Goal: Transaction & Acquisition: Book appointment/travel/reservation

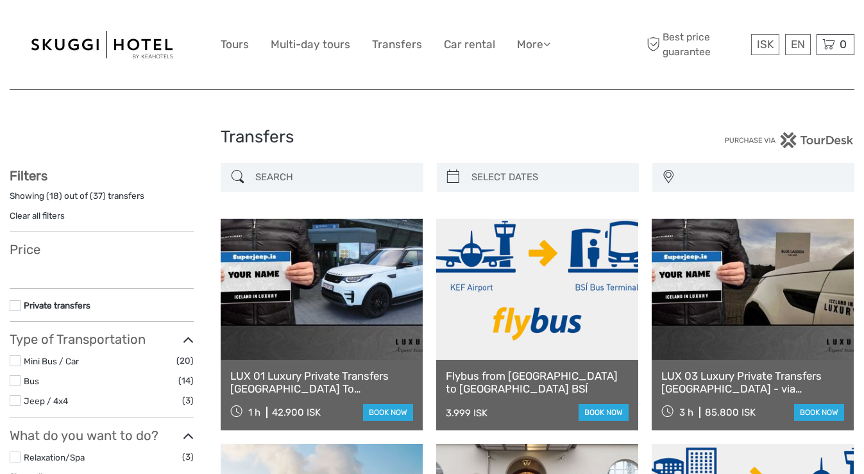
select select
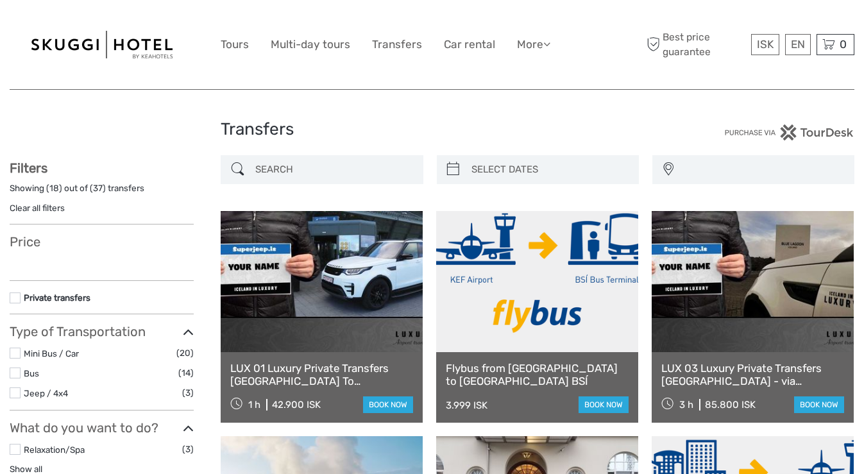
scroll to position [37, 0]
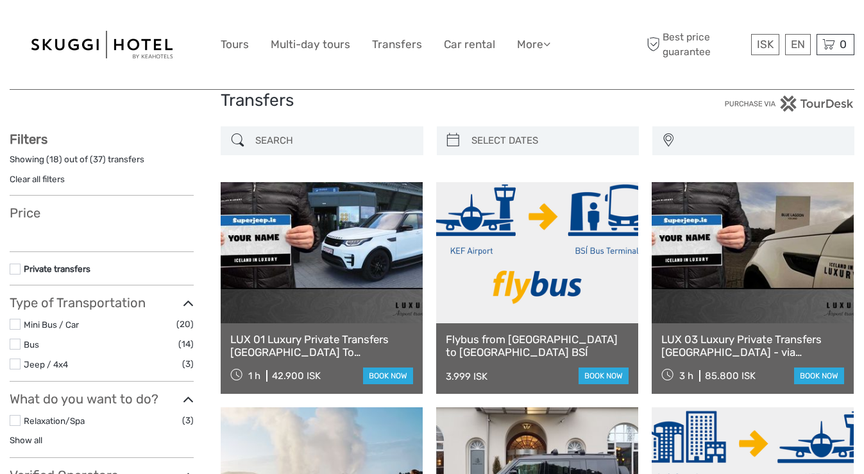
select select
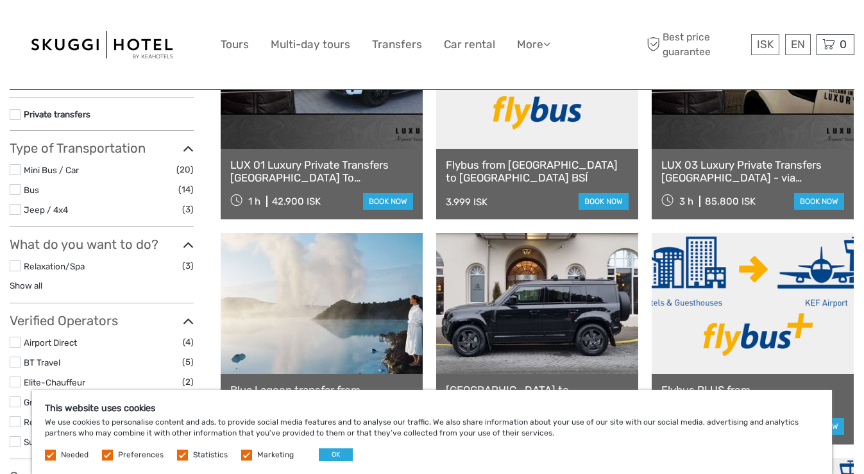
scroll to position [137, 0]
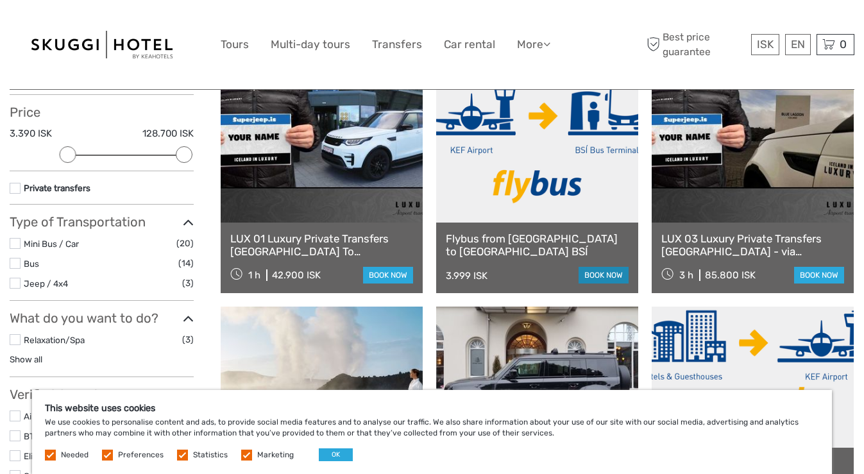
click at [602, 275] on link "book now" at bounding box center [604, 275] width 50 height 17
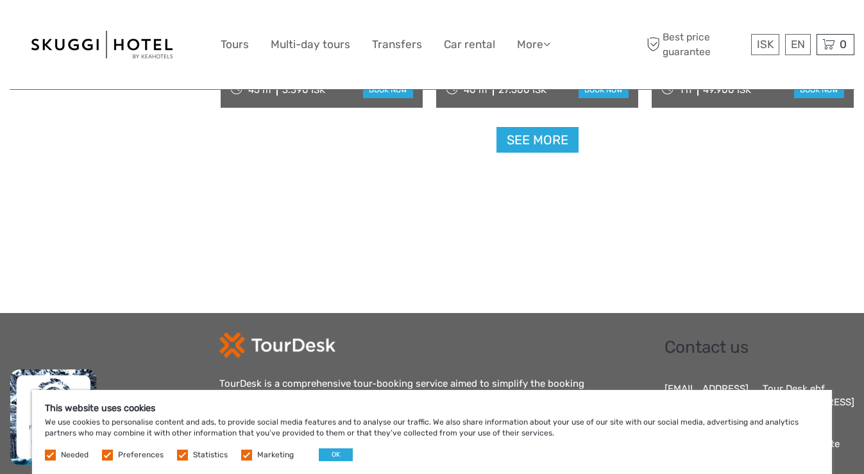
scroll to position [1294, 0]
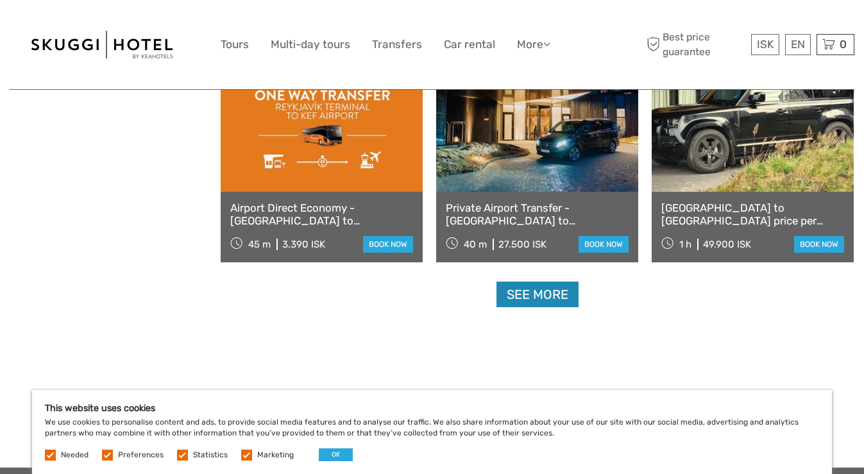
click at [542, 300] on link "See more" at bounding box center [538, 295] width 82 height 26
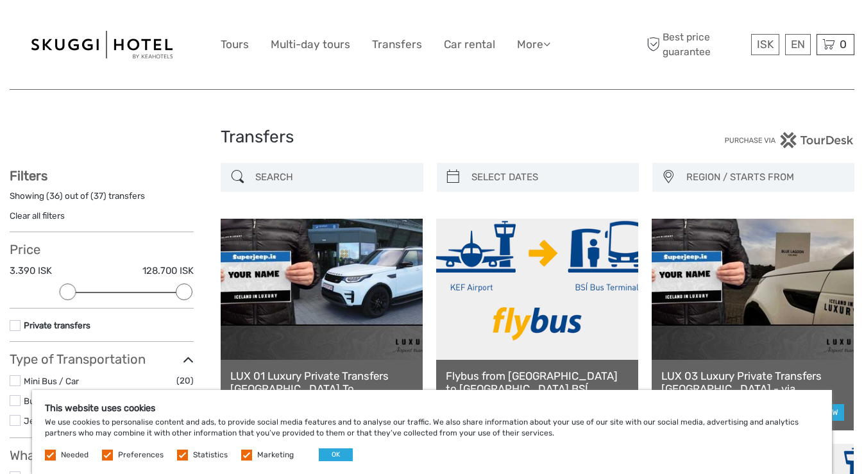
scroll to position [0, 0]
click at [234, 43] on link "Tours" at bounding box center [235, 44] width 28 height 19
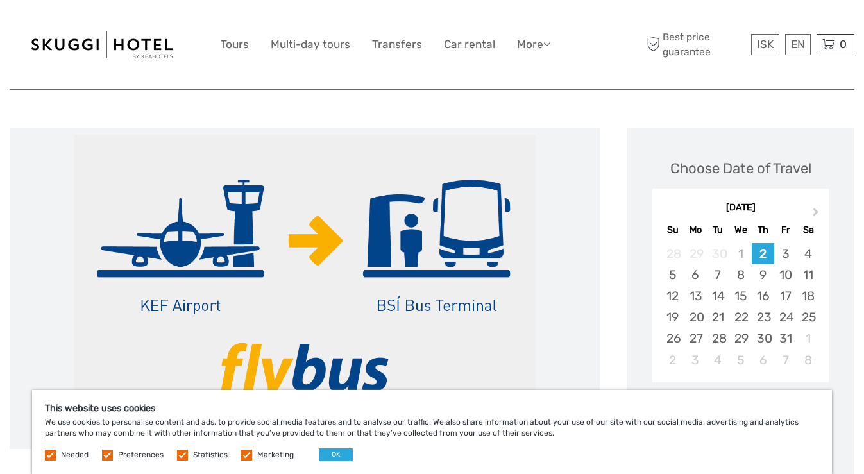
scroll to position [130, 0]
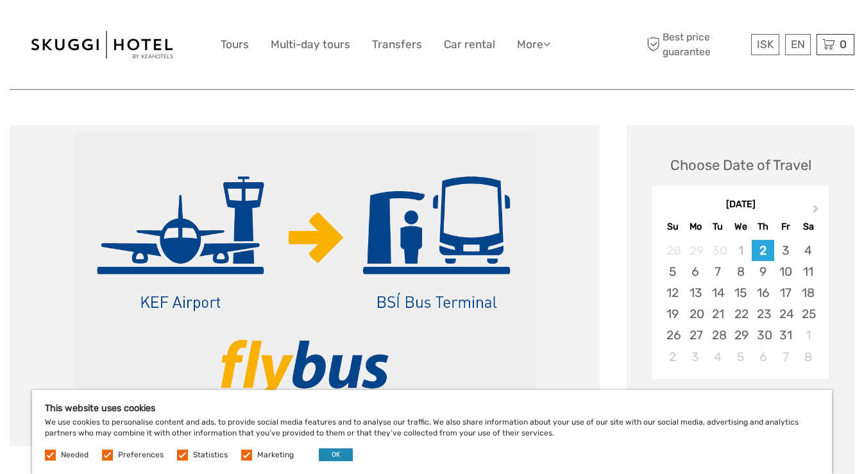
click at [336, 456] on button "OK" at bounding box center [336, 454] width 34 height 13
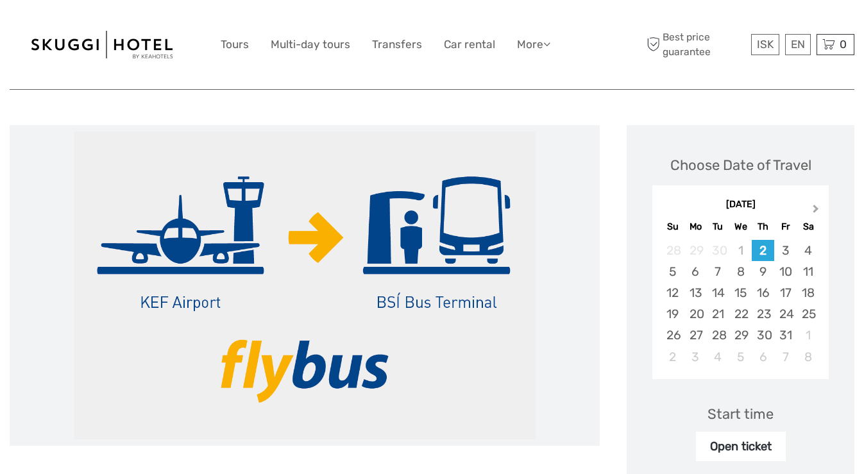
click at [815, 203] on button "Next Month" at bounding box center [817, 211] width 21 height 21
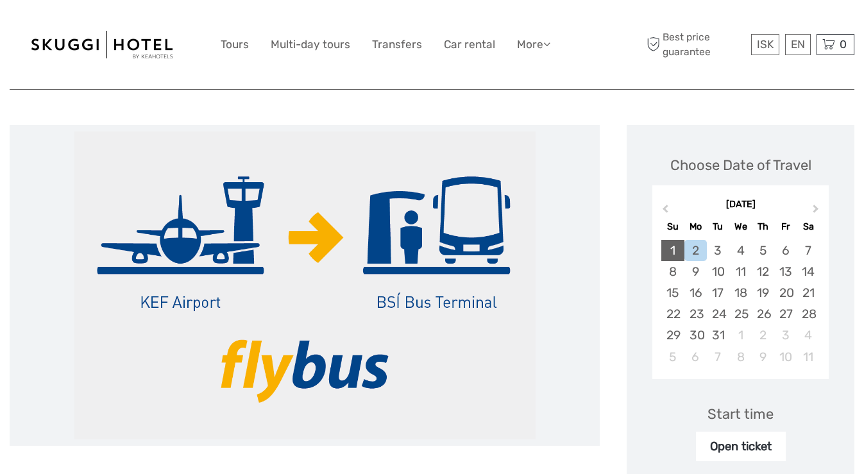
click at [679, 250] on div "1" at bounding box center [672, 250] width 22 height 21
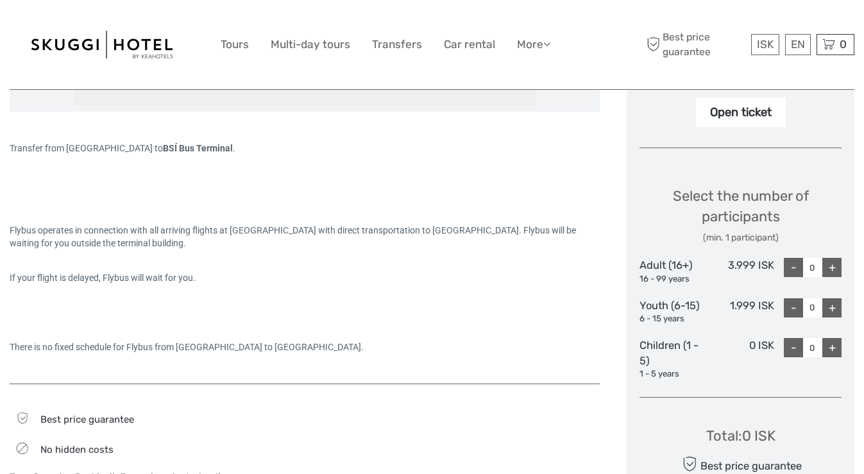
scroll to position [465, 0]
click at [836, 266] on div "+" at bounding box center [832, 266] width 19 height 19
click at [832, 261] on div "+" at bounding box center [832, 266] width 19 height 19
type input "2"
click at [834, 300] on div "+" at bounding box center [832, 306] width 19 height 19
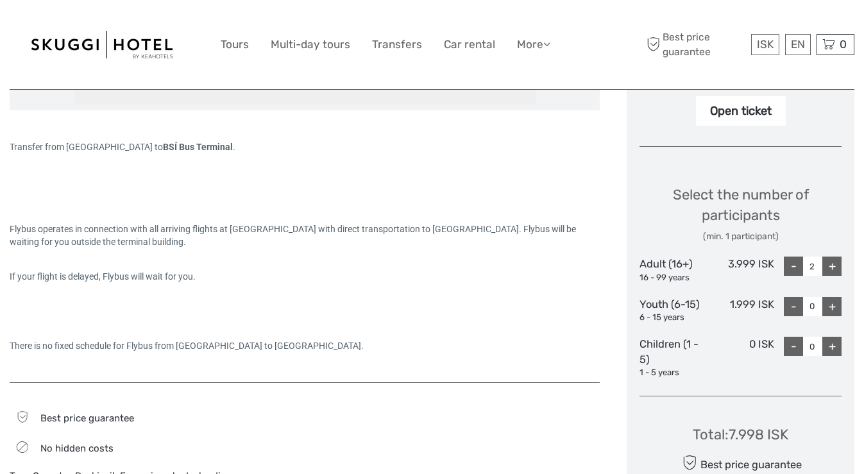
type input "1"
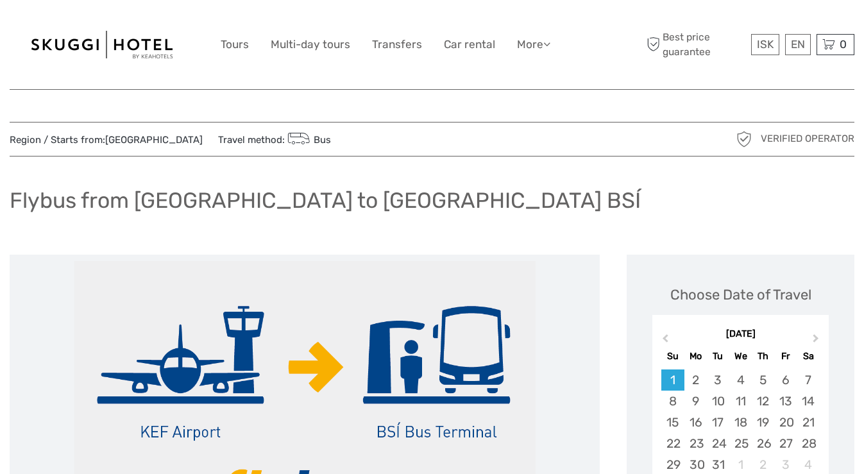
scroll to position [0, 0]
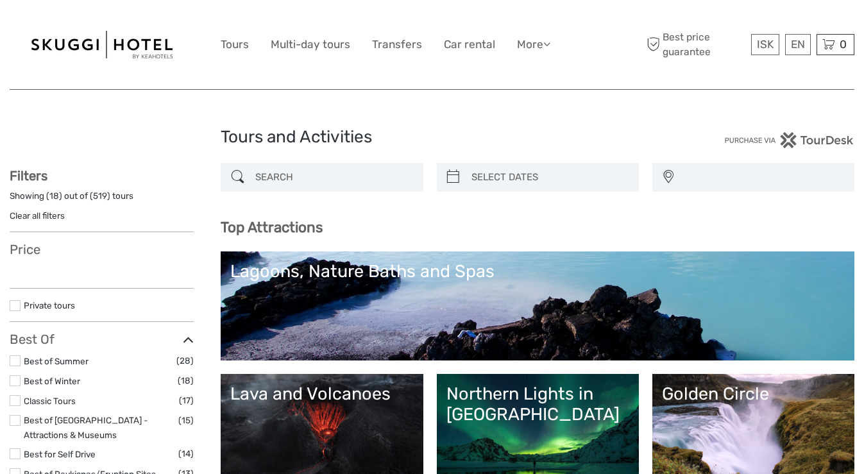
select select
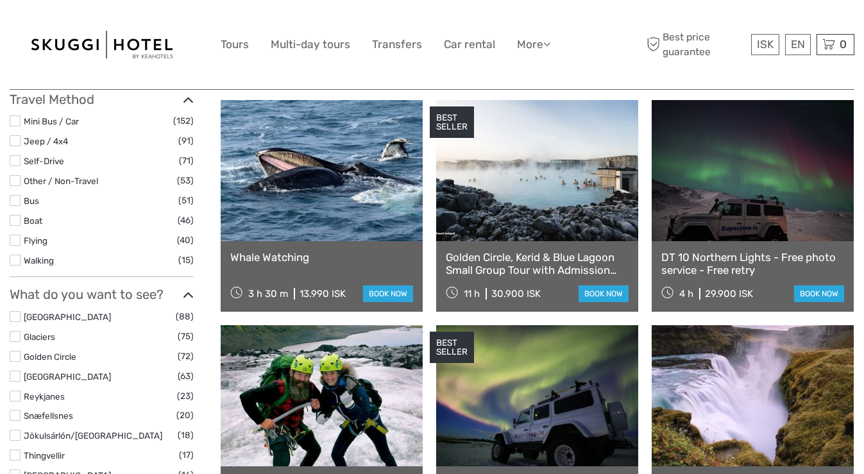
scroll to position [430, 0]
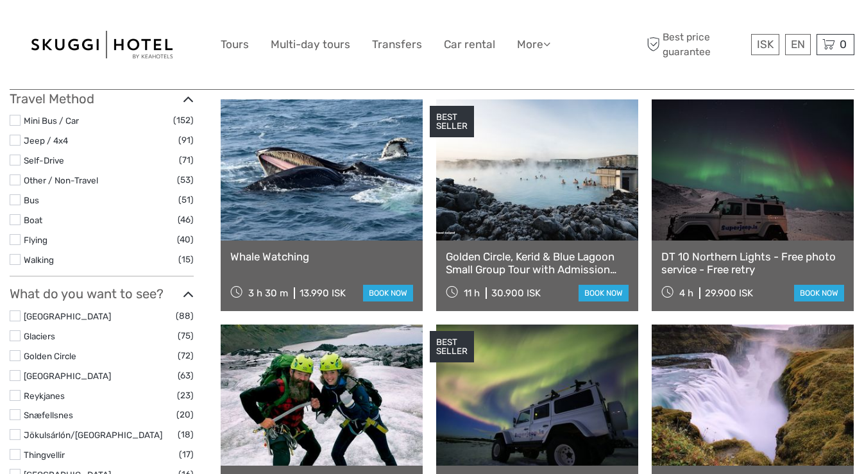
click at [370, 212] on link at bounding box center [322, 169] width 202 height 141
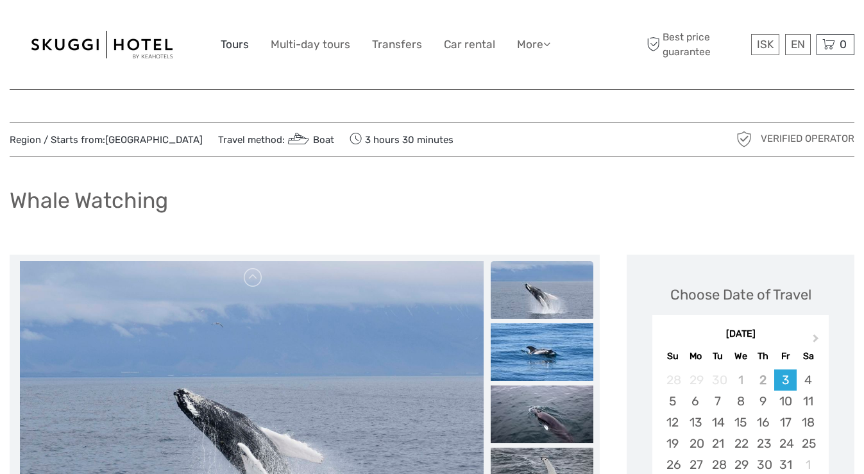
click at [228, 47] on link "Tours" at bounding box center [235, 44] width 28 height 19
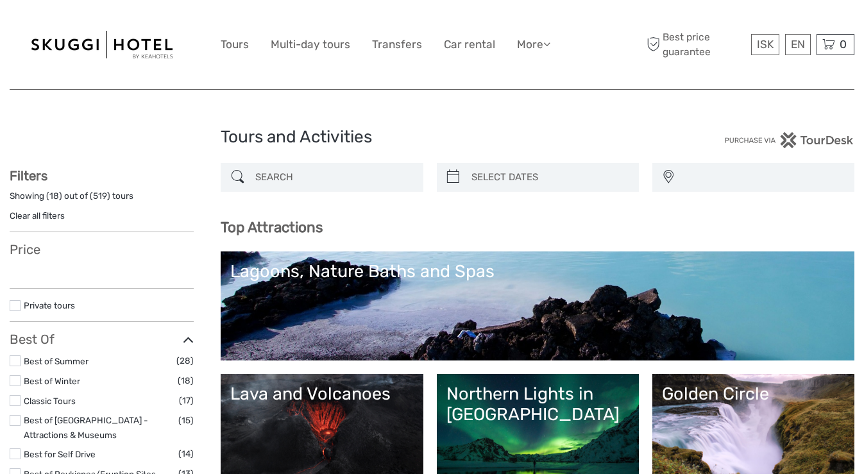
select select
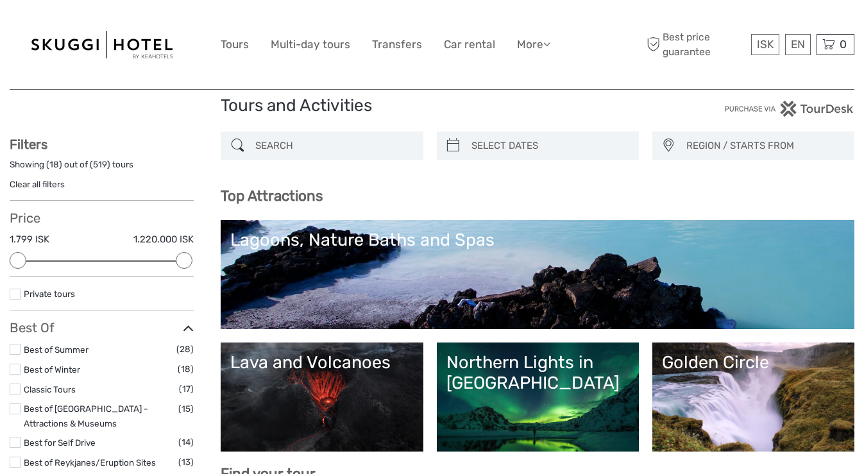
scroll to position [33, 0]
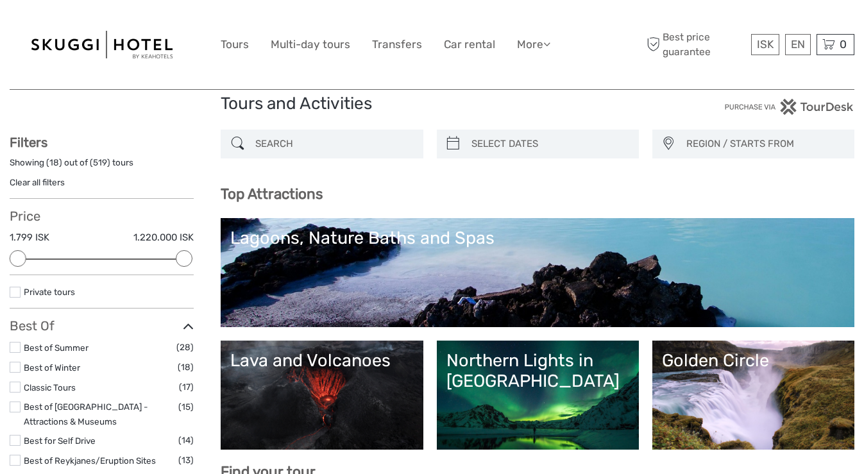
click at [502, 286] on link "Lagoons, Nature Baths and Spas" at bounding box center [537, 273] width 615 height 90
